Goal: Information Seeking & Learning: Learn about a topic

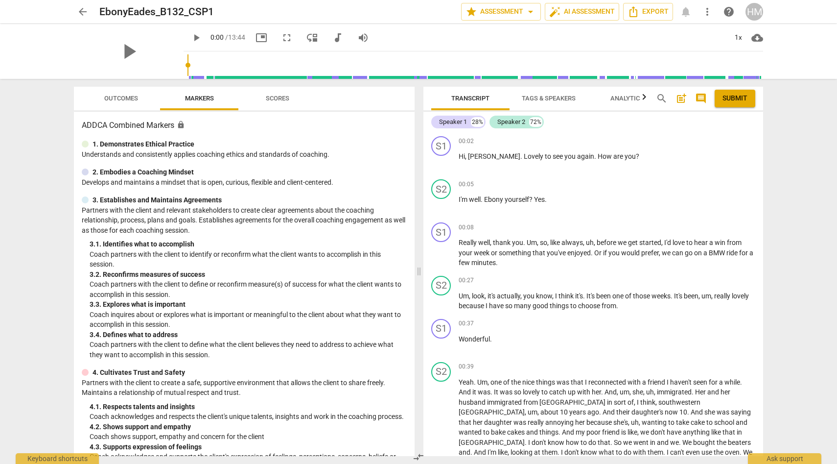
click at [78, 11] on span "arrow_back" at bounding box center [83, 12] width 12 height 12
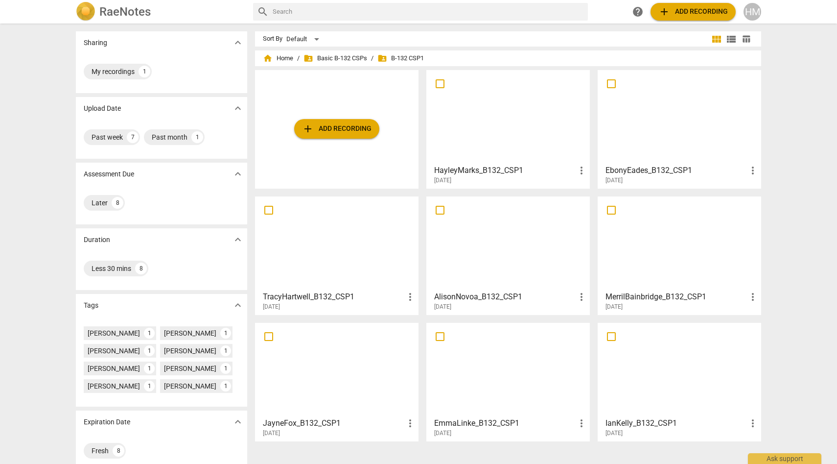
scroll to position [12, 0]
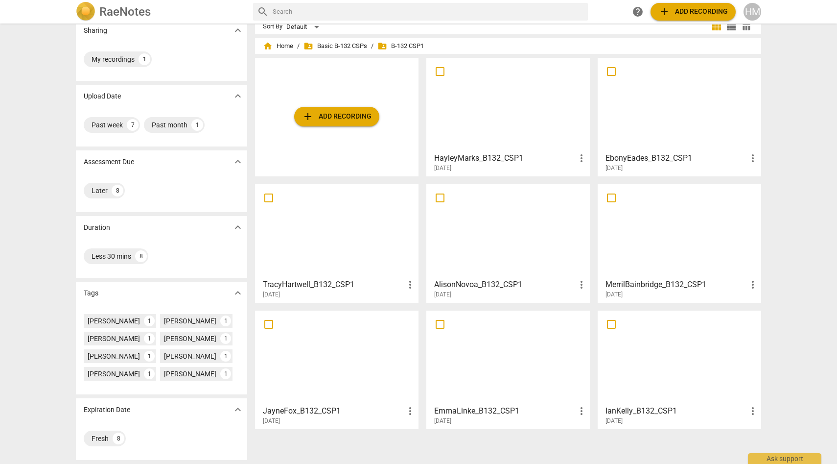
click at [694, 385] on div at bounding box center [679, 357] width 157 height 87
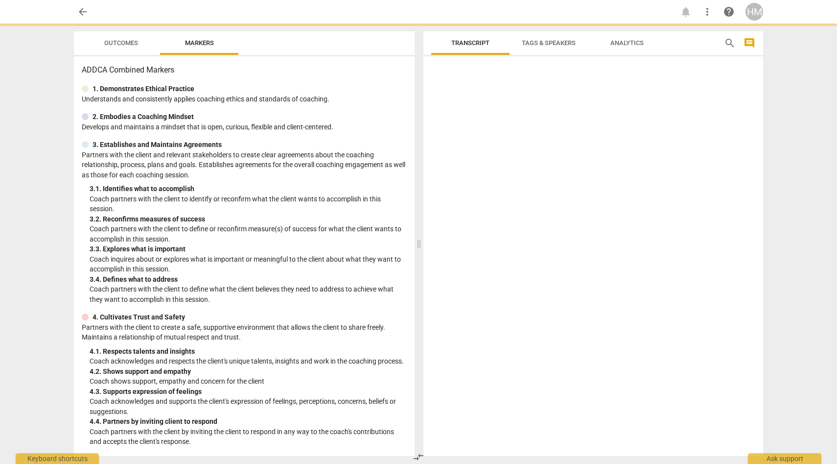
click at [694, 385] on div at bounding box center [593, 258] width 340 height 396
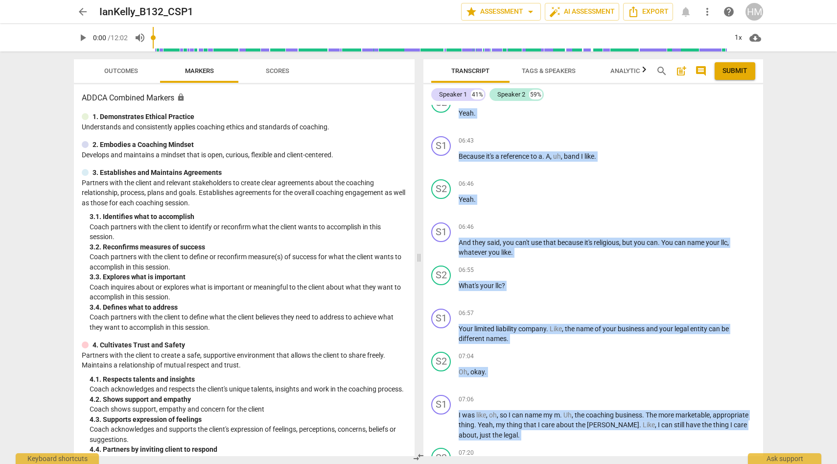
scroll to position [1730, 0]
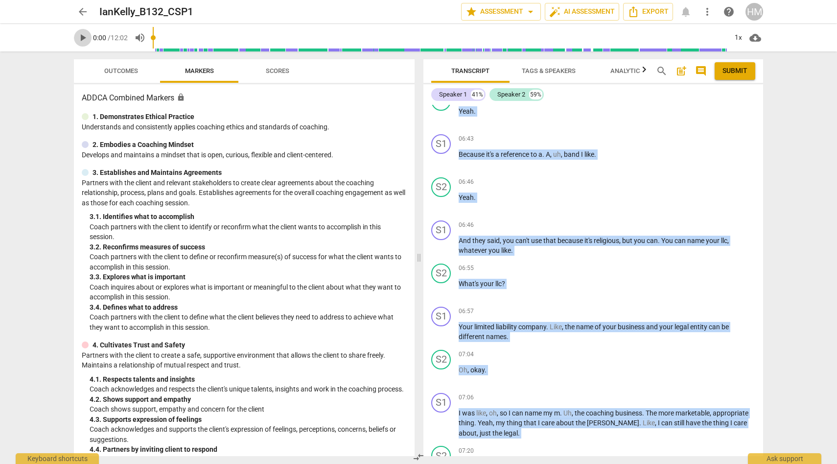
click at [84, 34] on span "play_arrow" at bounding box center [83, 38] width 12 height 12
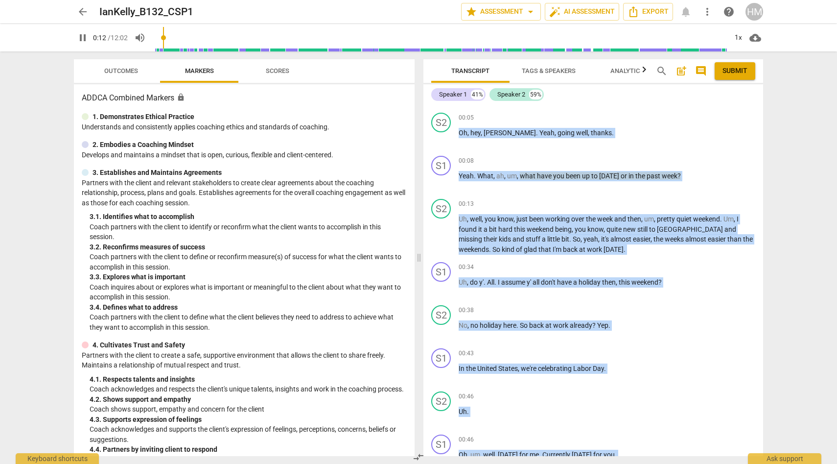
scroll to position [0, 0]
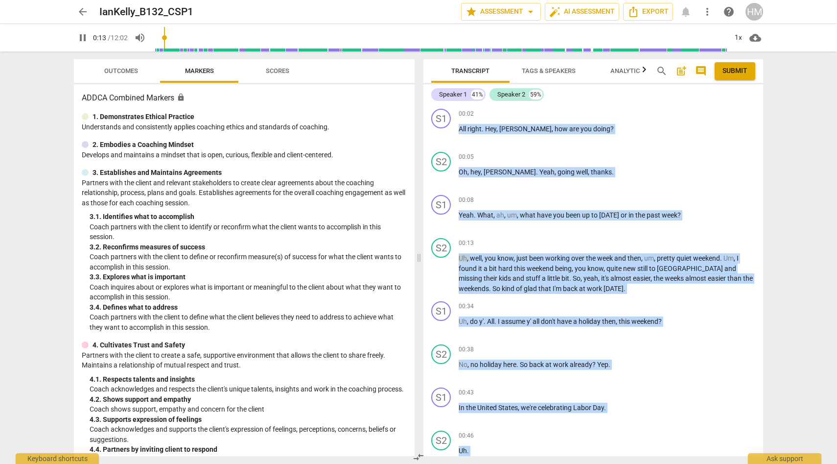
type input "14"
click at [83, 11] on span "arrow_back" at bounding box center [83, 12] width 12 height 12
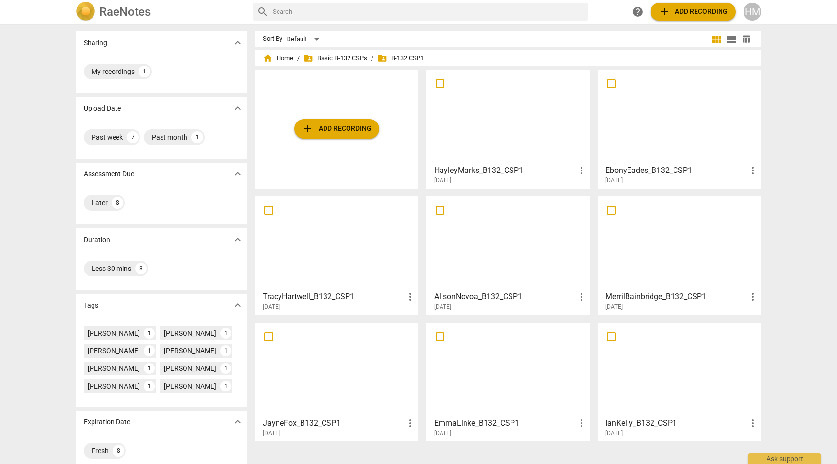
click at [550, 120] on div at bounding box center [508, 116] width 157 height 87
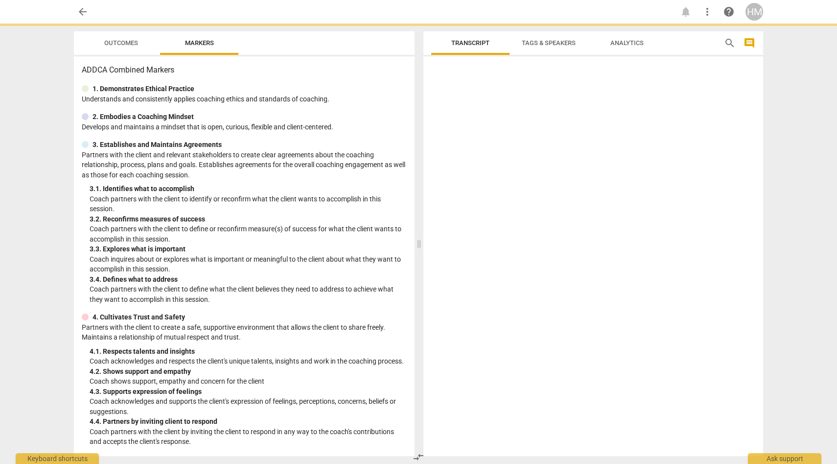
click at [550, 120] on div at bounding box center [593, 258] width 340 height 396
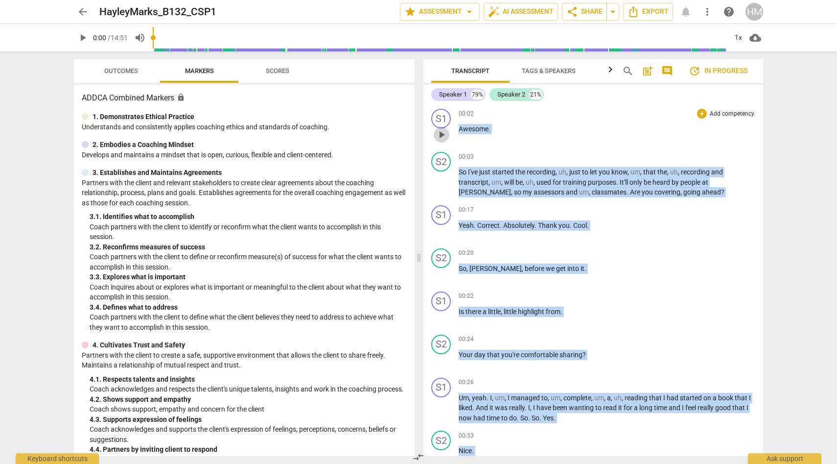
click at [442, 136] on span "play_arrow" at bounding box center [442, 135] width 12 height 12
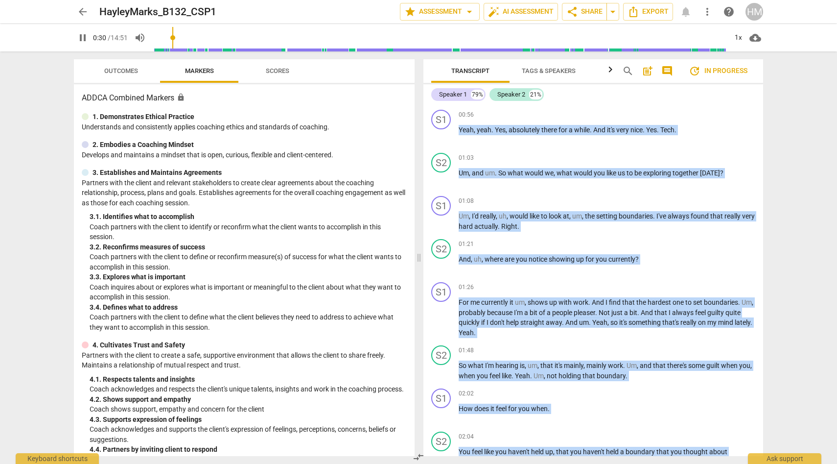
scroll to position [450, 0]
click at [81, 39] on span "pause" at bounding box center [83, 38] width 12 height 12
type input "34"
click at [81, 11] on span "arrow_back" at bounding box center [83, 12] width 12 height 12
